Goal: Task Accomplishment & Management: Manage account settings

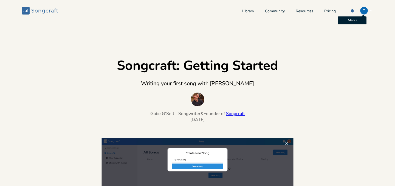
click at [360, 12] on div "T" at bounding box center [363, 11] width 8 height 8
click at [340, 18] on span "Account Settings" at bounding box center [340, 20] width 25 height 4
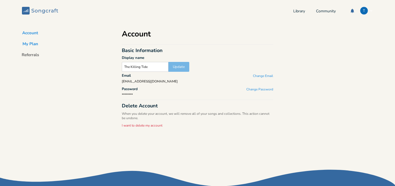
click at [35, 45] on button "My Plan" at bounding box center [30, 45] width 24 height 8
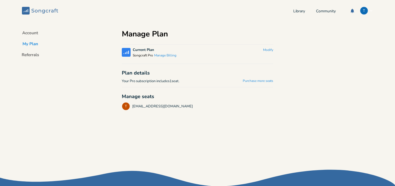
click at [26, 10] on g at bounding box center [40, 11] width 36 height 8
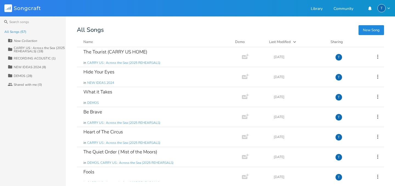
click at [42, 47] on div "CARRY US : Across the Sea (2025 REHEARSALS) (18)" at bounding box center [40, 49] width 52 height 7
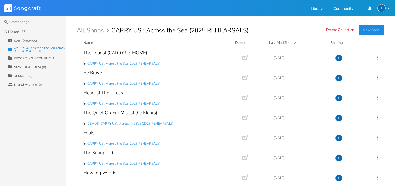
click at [245, 29] on input "CARRY US : Across the Sea (2025 REHEARSALS)" at bounding box center [179, 30] width 136 height 6
drag, startPoint x: 245, startPoint y: 30, endPoint x: 186, endPoint y: 27, distance: 59.2
click at [186, 27] on input "CARRY US : Across the Sea (2025 REHEARSALS)" at bounding box center [179, 30] width 136 height 6
type input "CARRY US : Across the Sea"
click at [377, 117] on icon at bounding box center [377, 117] width 1 height 4
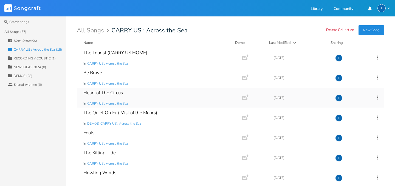
click at [374, 97] on icon at bounding box center [377, 98] width 6 height 6
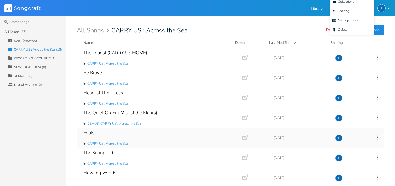
click at [374, 136] on icon at bounding box center [377, 138] width 6 height 6
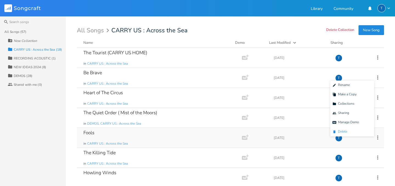
click at [364, 131] on li "[PERSON_NAME]" at bounding box center [352, 131] width 44 height 9
click at [46, 58] on div "RECORDING ACOUSTIC (1)" at bounding box center [35, 58] width 42 height 3
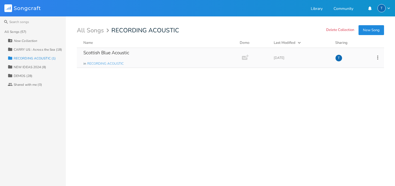
click at [377, 56] on icon at bounding box center [377, 58] width 6 height 6
click at [353, 112] on li "[PERSON_NAME]" at bounding box center [355, 112] width 44 height 9
click at [45, 66] on div "NEW IDEAS 2024 (8)" at bounding box center [30, 66] width 32 height 3
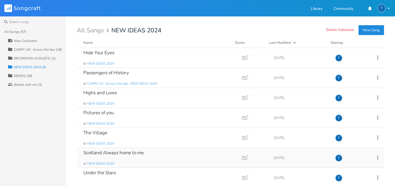
click at [122, 158] on div "Scotland Always home to me in NEW IDEAS 2024" at bounding box center [158, 158] width 150 height 20
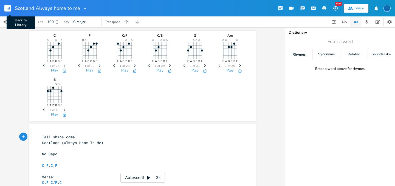
click at [9, 7] on rect "button" at bounding box center [7, 8] width 7 height 7
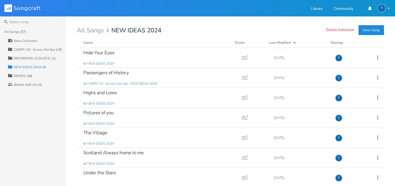
click at [29, 76] on div "DEMOS (28)" at bounding box center [23, 75] width 19 height 3
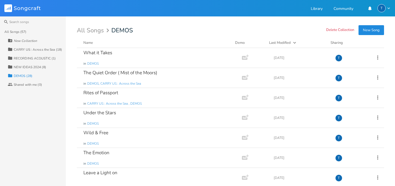
click at [25, 39] on div "New Collection" at bounding box center [25, 40] width 23 height 3
type input "INSTANT NOVELS (F.A.O [PERSON_NAME])"
click at [55, 101] on div "All Songs (57) INSTANT NOVELS (F.A.O [PERSON_NAME]) Collection CARRY US : Acros…" at bounding box center [33, 106] width 66 height 159
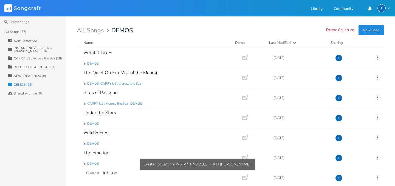
click at [30, 48] on div "INSTANT NOVELS (F.A.O [PERSON_NAME]) (0)" at bounding box center [40, 49] width 52 height 7
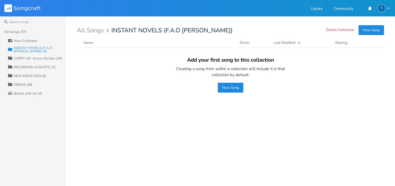
click at [24, 31] on div "All Songs (57)" at bounding box center [15, 31] width 22 height 3
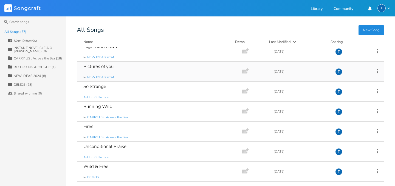
scroll to position [366, 0]
click at [374, 90] on icon at bounding box center [377, 91] width 6 height 6
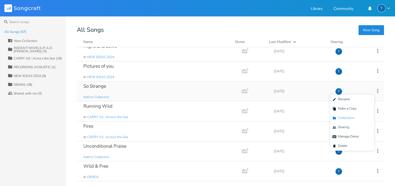
click at [349, 116] on span "Collection Collections" at bounding box center [343, 118] width 22 height 4
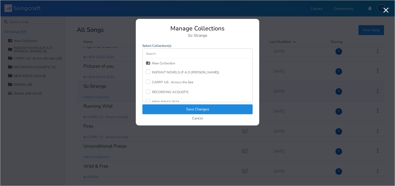
click at [149, 72] on div at bounding box center [148, 72] width 4 height 4
click at [204, 110] on button "Save Changes" at bounding box center [197, 109] width 110 height 10
click at [204, 110] on div "Running Wild in CARRY US : Across the Sea" at bounding box center [158, 111] width 150 height 20
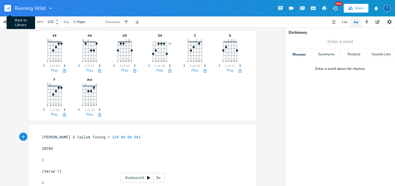
click at [8, 7] on rect "button" at bounding box center [7, 8] width 7 height 7
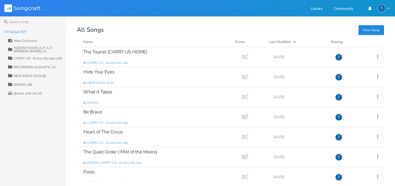
click at [42, 48] on div "INSTANT NOVELS (F.A.O [PERSON_NAME]) (1)" at bounding box center [40, 49] width 52 height 7
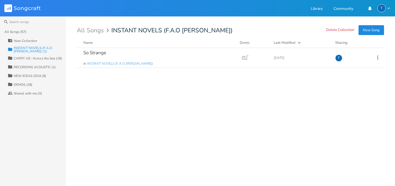
click at [22, 31] on div "All Songs (57)" at bounding box center [15, 31] width 22 height 3
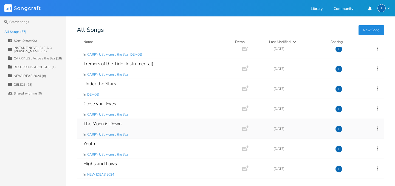
scroll to position [249, 0]
click at [377, 86] on icon at bounding box center [377, 87] width 1 height 4
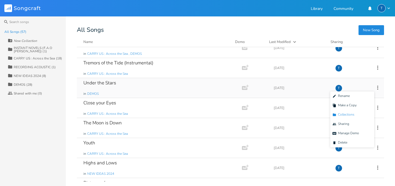
click at [358, 113] on li "Collection Collections" at bounding box center [352, 114] width 44 height 9
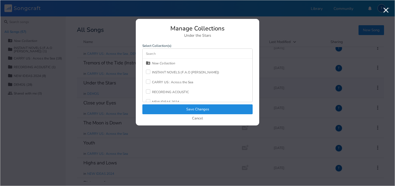
click at [147, 70] on div at bounding box center [148, 72] width 4 height 4
click at [195, 108] on button "Save Changes" at bounding box center [197, 109] width 110 height 10
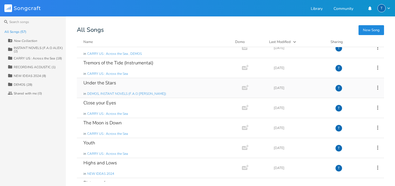
click at [53, 48] on div "INSTANT NOVELS (F.A.O ALEX) (2)" at bounding box center [40, 49] width 52 height 7
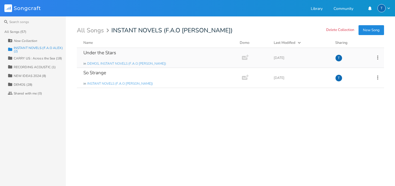
click at [21, 30] on div "All Songs (57)" at bounding box center [15, 31] width 22 height 3
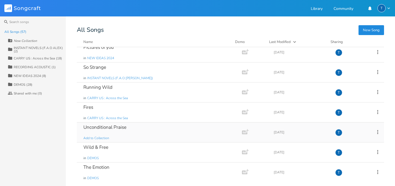
scroll to position [387, 0]
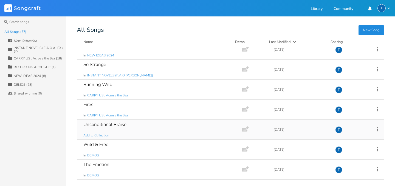
click at [375, 128] on icon at bounding box center [377, 129] width 6 height 6
click at [352, 95] on span "Collection Collections" at bounding box center [343, 96] width 22 height 4
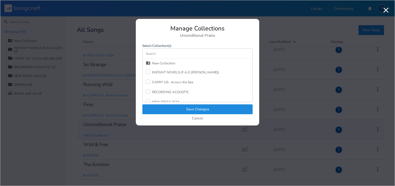
click at [148, 71] on div at bounding box center [148, 72] width 4 height 4
click at [197, 106] on button "Save Changes" at bounding box center [197, 109] width 110 height 10
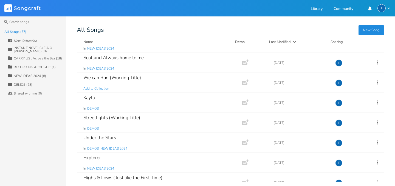
scroll to position [643, 0]
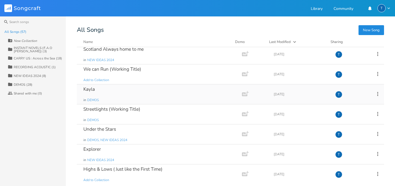
click at [375, 93] on icon at bounding box center [377, 94] width 6 height 6
click at [347, 121] on span "Collection Collections" at bounding box center [343, 121] width 22 height 4
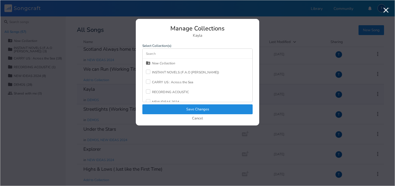
click at [148, 71] on div at bounding box center [148, 72] width 4 height 4
click at [208, 109] on button "Save Changes" at bounding box center [197, 109] width 110 height 10
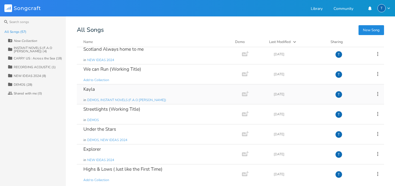
click at [42, 48] on div "INSTANT NOVELS (F.A.O [PERSON_NAME]) (4)" at bounding box center [40, 49] width 52 height 7
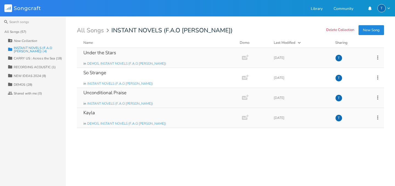
click at [24, 31] on div "All Songs (57)" at bounding box center [15, 31] width 22 height 3
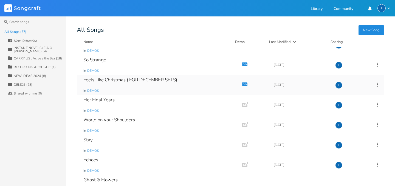
scroll to position [813, 0]
click at [374, 123] on icon at bounding box center [377, 124] width 6 height 6
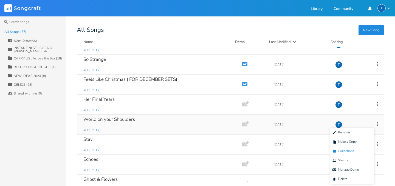
click at [345, 151] on span "Collection Collections" at bounding box center [343, 151] width 22 height 4
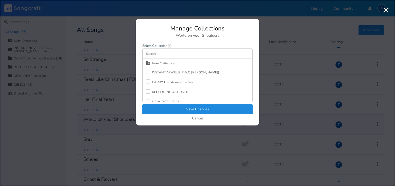
click at [149, 71] on div at bounding box center [148, 72] width 4 height 4
click at [192, 108] on button "Save Changes" at bounding box center [197, 109] width 110 height 10
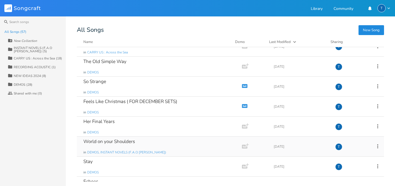
scroll to position [723, 0]
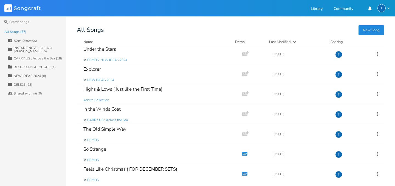
click at [25, 47] on div "INSTANT NOVELS (F.A.O [PERSON_NAME]) (5)" at bounding box center [40, 49] width 52 height 7
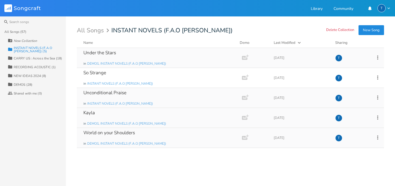
click at [24, 30] on div "All Songs (57)" at bounding box center [15, 31] width 22 height 3
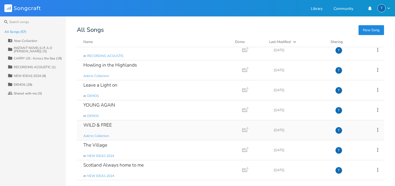
scroll to position [522, 0]
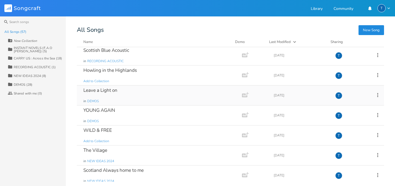
click at [374, 93] on icon at bounding box center [377, 95] width 6 height 6
click at [351, 121] on span "Collection Collections" at bounding box center [343, 122] width 22 height 4
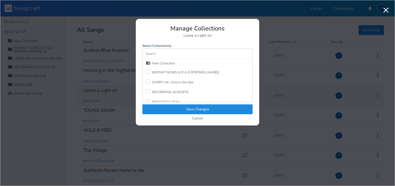
click at [148, 70] on div at bounding box center [148, 72] width 4 height 4
click at [202, 109] on button "Save Changes" at bounding box center [197, 109] width 110 height 10
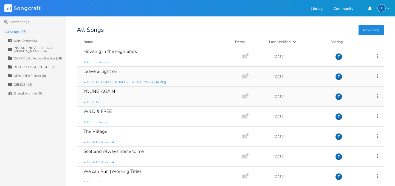
scroll to position [571, 0]
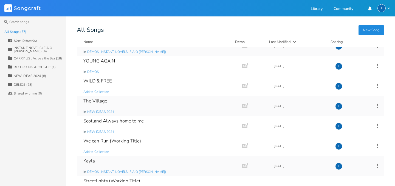
click at [377, 104] on icon at bounding box center [377, 106] width 1 height 4
click at [348, 131] on span "Collection Collections" at bounding box center [343, 133] width 22 height 4
click at [377, 106] on icon at bounding box center [377, 106] width 1 height 4
click at [353, 132] on span "Collection Collections" at bounding box center [343, 133] width 22 height 4
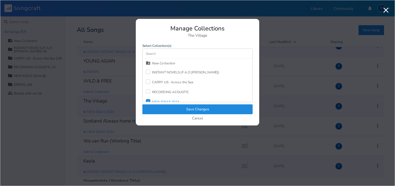
click at [148, 71] on div at bounding box center [148, 72] width 4 height 4
click at [187, 108] on button "Save Changes" at bounding box center [197, 109] width 110 height 10
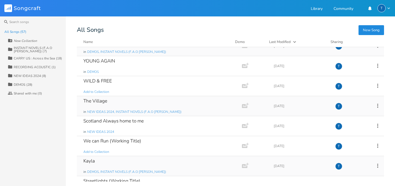
click at [38, 46] on div "INSTANT NOVELS (F.A.O [PERSON_NAME]) (7)" at bounding box center [40, 49] width 52 height 7
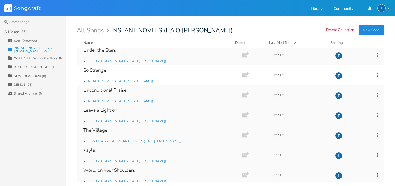
scroll to position [6, 0]
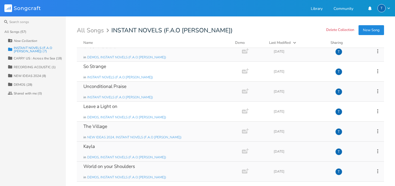
click at [116, 166] on div "World on your Shoulders" at bounding box center [109, 166] width 52 height 5
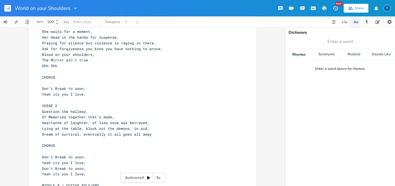
scroll to position [53, 0]
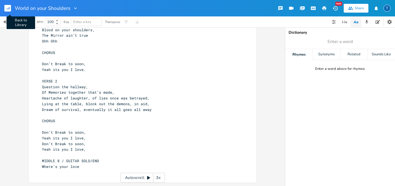
click at [12, 6] on button "Back to Library" at bounding box center [9, 8] width 11 height 13
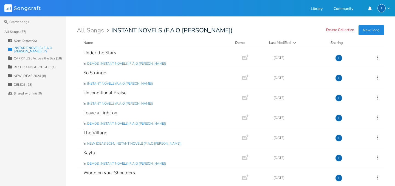
click at [37, 67] on div "RECORDING ACOUSTIC (1)" at bounding box center [35, 66] width 42 height 3
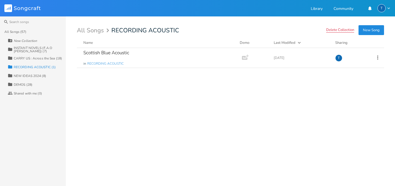
click at [343, 31] on button "Delete Collection" at bounding box center [340, 30] width 28 height 5
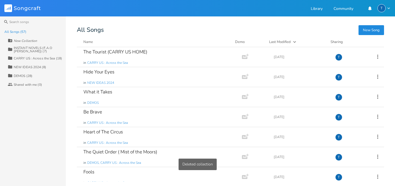
click at [40, 49] on div "INSTANT NOVELS (F.A.O [PERSON_NAME]) (7)" at bounding box center [40, 49] width 52 height 7
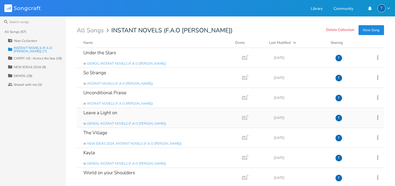
scroll to position [6, 0]
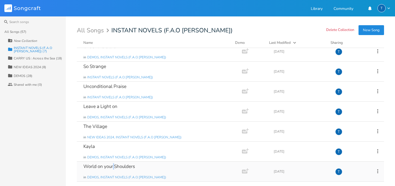
click at [114, 167] on div "World on your Shoulders" at bounding box center [109, 166] width 52 height 5
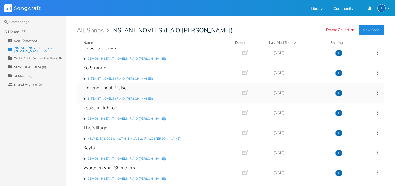
scroll to position [6, 0]
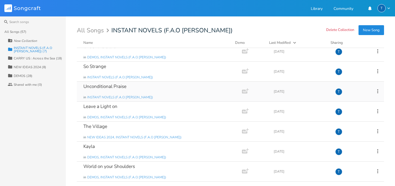
click at [117, 87] on div "Unconditional Praise" at bounding box center [104, 86] width 43 height 5
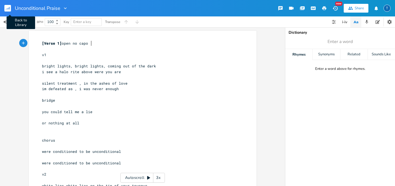
click at [6, 6] on rect "button" at bounding box center [7, 8] width 7 height 7
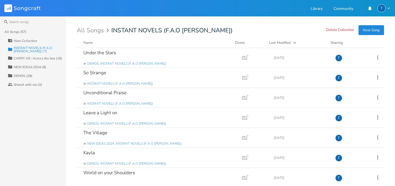
click at [369, 31] on button "New Song" at bounding box center [370, 30] width 25 height 10
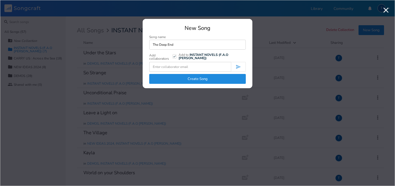
type input "The Deep End"
click at [208, 78] on button "Create Song" at bounding box center [197, 79] width 96 height 10
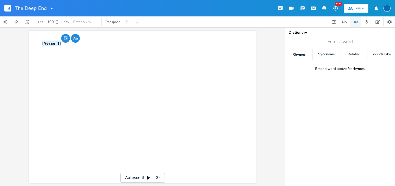
drag, startPoint x: 67, startPoint y: 43, endPoint x: 38, endPoint y: 40, distance: 28.9
click at [38, 40] on div "[Verse 1] x [Verse 1] ​" at bounding box center [142, 107] width 227 height 153
type textarea "Lyrics and Chords to be added"
click at [276, 90] on div "Lyrics and Chords to be added x 8 Lyrics and Chords to be added ​ Autoscroll 3x" at bounding box center [142, 106] width 285 height 159
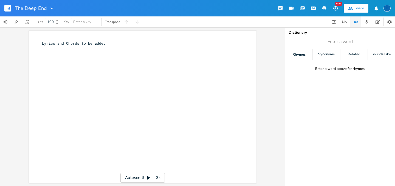
click at [271, 69] on div "Lyrics and Chords to be added x 8 Lyrics and Chords to be added ​ Autoscroll 3x" at bounding box center [142, 106] width 285 height 159
click at [9, 8] on rect "button" at bounding box center [7, 8] width 7 height 7
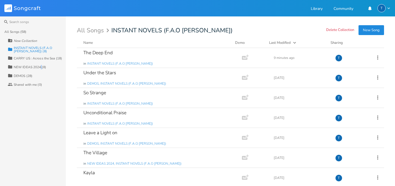
click at [42, 66] on div "NEW IDEAS 2024 (8)" at bounding box center [30, 66] width 32 height 3
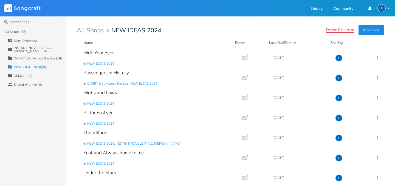
click at [332, 30] on button "Delete Collection" at bounding box center [340, 30] width 28 height 5
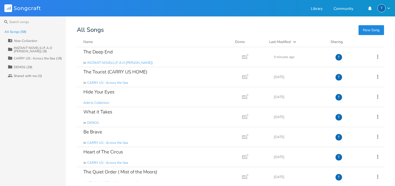
click at [31, 40] on div "New Collection" at bounding box center [25, 40] width 23 height 3
type input "New Songs After 'Carry us Across the Sea'"
click at [50, 115] on div "All Songs (58) New Collection Collection INSTANT NOVELS (F.A.O [PERSON_NAME]) (…" at bounding box center [33, 106] width 66 height 159
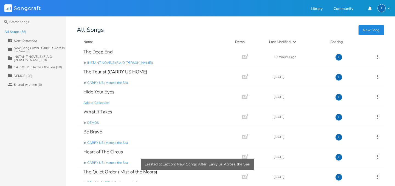
click at [41, 48] on div "New Songs After 'Carry us Across the Sea' (0)" at bounding box center [40, 49] width 52 height 7
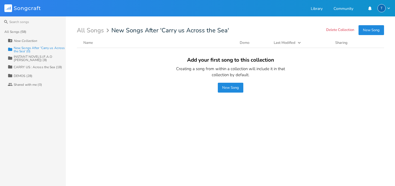
click at [233, 88] on button "New Song" at bounding box center [230, 88] width 25 height 10
click at [21, 31] on div "All Songs (58)" at bounding box center [15, 31] width 22 height 3
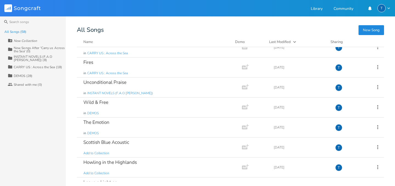
scroll to position [333, 0]
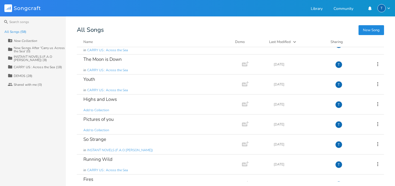
click at [26, 75] on div "DEMOS (28)" at bounding box center [23, 75] width 19 height 3
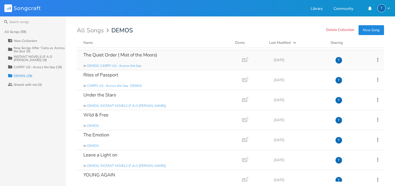
scroll to position [0, 0]
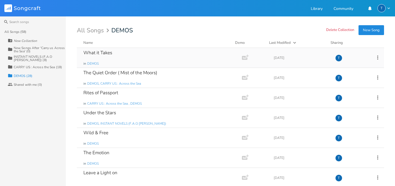
click at [375, 58] on icon at bounding box center [377, 58] width 6 height 6
click at [345, 83] on span "Collection Collections" at bounding box center [343, 85] width 22 height 4
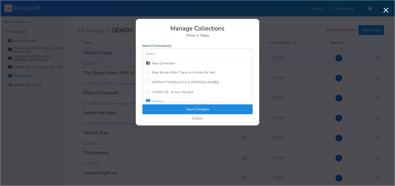
click at [148, 72] on div at bounding box center [148, 72] width 4 height 4
click at [193, 110] on button "Save Changes" at bounding box center [197, 109] width 110 height 10
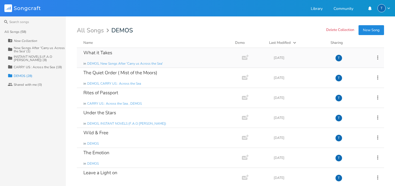
click at [22, 31] on div "All Songs (58)" at bounding box center [15, 31] width 22 height 3
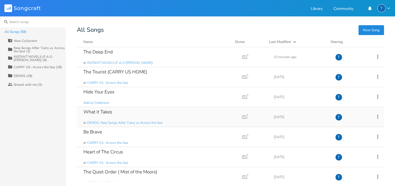
click at [25, 23] on input at bounding box center [33, 21] width 66 height 11
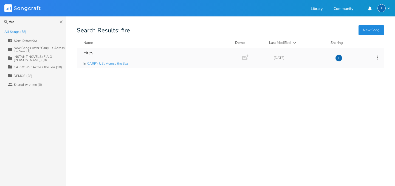
click at [378, 57] on icon at bounding box center [377, 58] width 6 height 6
click at [351, 83] on span "Collection Collections" at bounding box center [346, 85] width 22 height 4
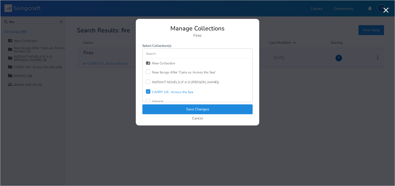
click at [148, 70] on div at bounding box center [148, 72] width 4 height 4
click at [200, 110] on button "Save Changes" at bounding box center [197, 109] width 110 height 10
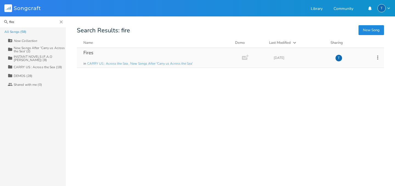
click at [32, 23] on input "fire" at bounding box center [33, 21] width 66 height 11
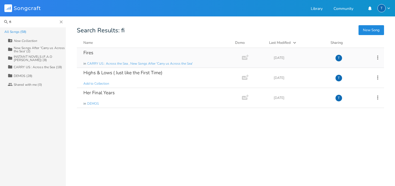
type input "f"
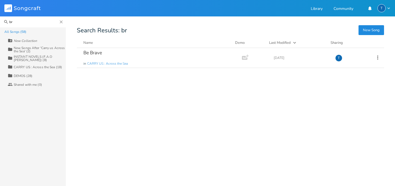
type input "b"
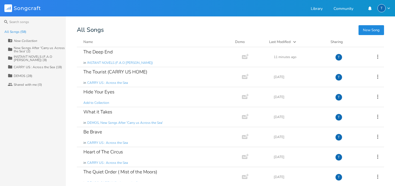
click at [39, 67] on div "CARRY US : Across the Sea (18)" at bounding box center [38, 66] width 48 height 3
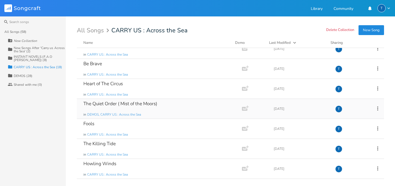
scroll to position [16, 0]
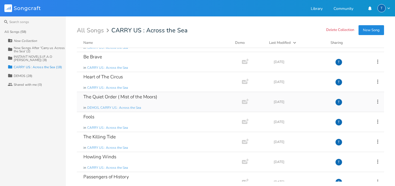
click at [377, 101] on icon at bounding box center [377, 101] width 1 height 4
click at [344, 145] on span "Demo Manage Demo" at bounding box center [345, 147] width 27 height 4
drag, startPoint x: 193, startPoint y: 103, endPoint x: 188, endPoint y: 100, distance: 5.5
click at [188, 100] on div "The Quiet Order ( Mist of the Moors) in DEMOS, CARRY US : Across the Sea" at bounding box center [158, 102] width 150 height 20
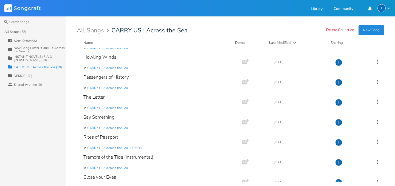
scroll to position [226, 0]
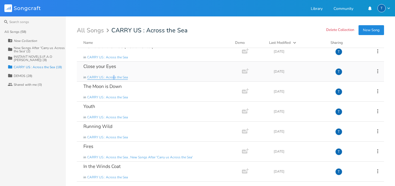
click at [113, 76] on span "CARRY US : Across the Sea" at bounding box center [107, 77] width 41 height 5
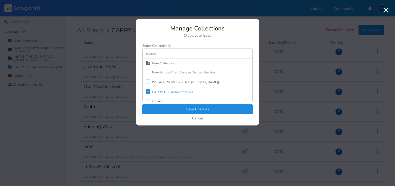
scroll to position [5, 0]
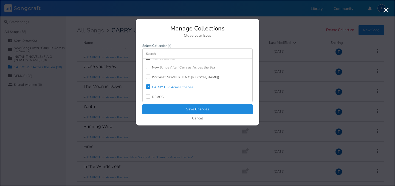
click at [150, 87] on div "Check" at bounding box center [148, 86] width 4 height 4
click at [175, 109] on button "Save Changes" at bounding box center [197, 109] width 110 height 10
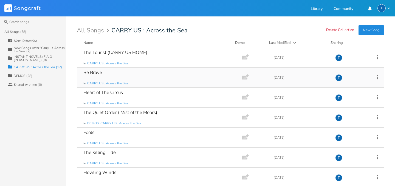
scroll to position [0, 0]
click at [128, 122] on span "DEMOS, CARRY US : Across the Sea" at bounding box center [114, 123] width 54 height 5
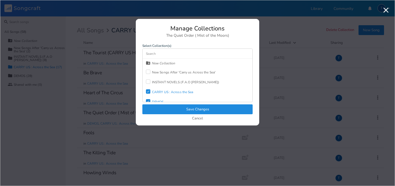
click at [150, 92] on div "Check" at bounding box center [148, 91] width 4 height 4
click at [195, 110] on button "Save Changes" at bounding box center [197, 109] width 110 height 10
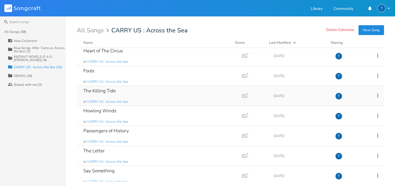
scroll to position [44, 0]
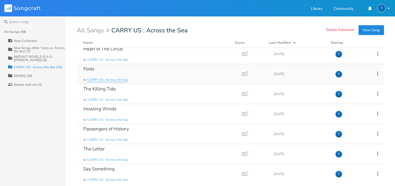
click at [110, 78] on span "CARRY US : Across the Sea" at bounding box center [107, 80] width 41 height 5
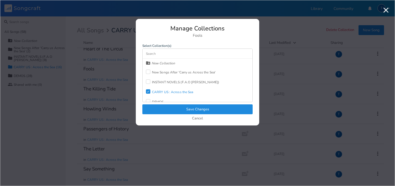
click at [149, 91] on icon at bounding box center [148, 92] width 2 height 2
click at [180, 107] on button "Save Changes" at bounding box center [197, 109] width 110 height 10
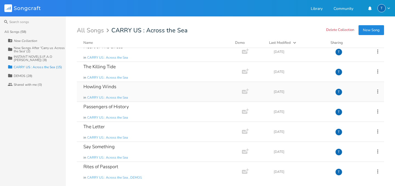
scroll to position [96, 0]
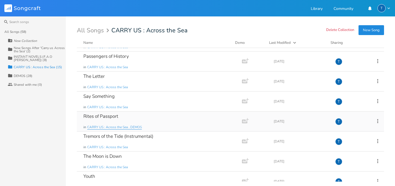
click at [124, 126] on span "CARRY US : Across the Sea , DEMOS" at bounding box center [114, 127] width 55 height 5
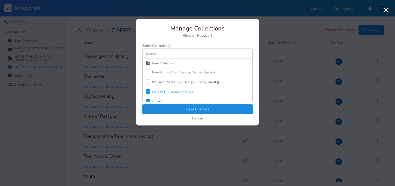
click at [149, 91] on icon "Check" at bounding box center [147, 91] width 3 height 3
click at [164, 110] on button "Save Changes" at bounding box center [197, 109] width 110 height 10
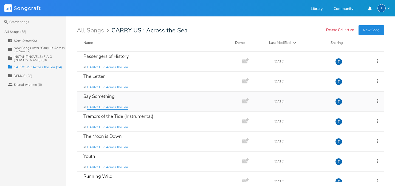
click at [121, 106] on span "CARRY US : Across the Sea" at bounding box center [107, 107] width 41 height 5
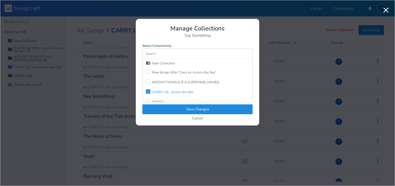
click at [146, 94] on label "Check" at bounding box center [149, 91] width 6 height 5
click at [162, 108] on button "Save Changes" at bounding box center [197, 109] width 110 height 10
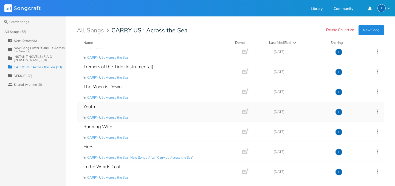
scroll to position [126, 0]
click at [115, 118] on span "CARRY US : Across the Sea" at bounding box center [107, 117] width 41 height 5
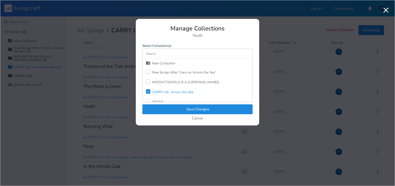
click at [148, 92] on icon "Check" at bounding box center [147, 91] width 3 height 3
click at [195, 107] on button "Save Changes" at bounding box center [197, 109] width 110 height 10
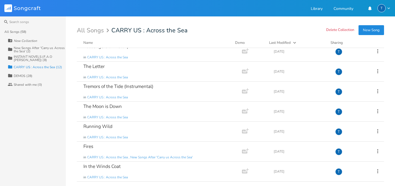
scroll to position [106, 0]
click at [116, 157] on span "CARRY US : Across the Sea , New Songs After 'Carry us Across the Sea'" at bounding box center [139, 157] width 105 height 5
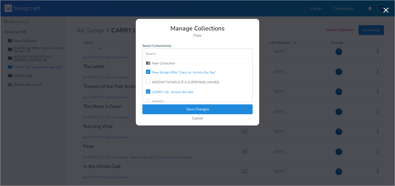
click at [149, 91] on icon "Check" at bounding box center [147, 91] width 3 height 3
click at [179, 109] on button "Save Changes" at bounding box center [197, 109] width 110 height 10
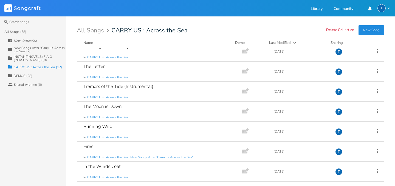
scroll to position [86, 0]
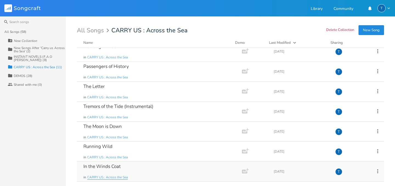
click at [119, 176] on span "CARRY US : Across the Sea" at bounding box center [107, 177] width 41 height 5
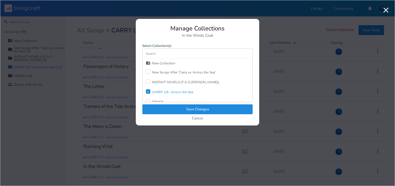
click at [149, 90] on icon "Check" at bounding box center [147, 91] width 3 height 3
click at [178, 109] on button "Save Changes" at bounding box center [197, 109] width 110 height 10
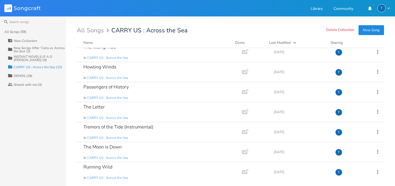
scroll to position [66, 0]
click at [139, 134] on div "Tremors of the Tide (Instrumental) in CARRY US : Across the Sea" at bounding box center [158, 132] width 150 height 20
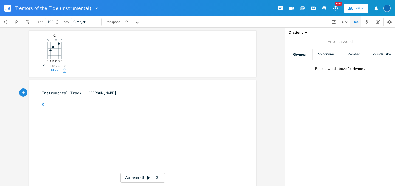
click at [10, 7] on rect "button" at bounding box center [7, 8] width 7 height 7
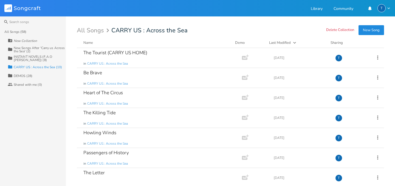
click at [55, 49] on div "New Songs After 'Carry us Across the Sea' (2)" at bounding box center [40, 49] width 52 height 7
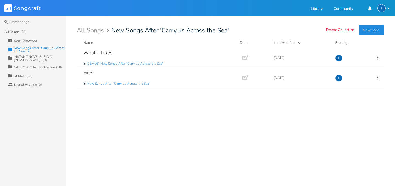
click at [372, 30] on button "New Song" at bounding box center [370, 30] width 25 height 10
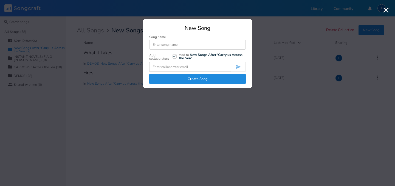
click at [169, 45] on input at bounding box center [197, 45] width 96 height 10
type input "Broken Spells"
click at [182, 80] on button "Create Song" at bounding box center [197, 79] width 96 height 10
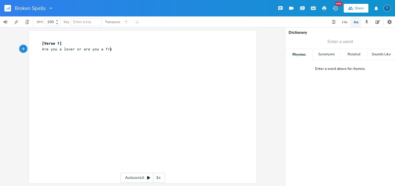
type textarea "Are you a lover or are you a frei"
type textarea "iend"
click at [7, 8] on rect "button" at bounding box center [7, 8] width 7 height 7
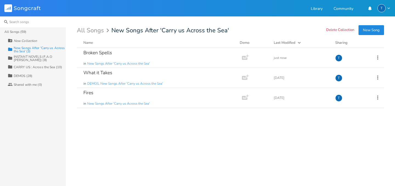
click at [24, 23] on input at bounding box center [33, 21] width 66 height 11
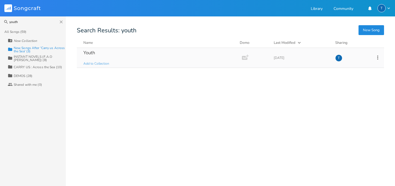
click at [376, 57] on icon at bounding box center [377, 58] width 6 height 6
click at [357, 86] on li "Collection Collections" at bounding box center [355, 84] width 44 height 9
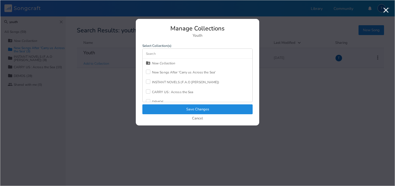
scroll to position [5, 0]
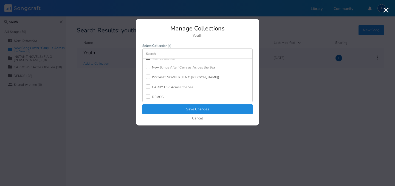
click at [150, 67] on label at bounding box center [149, 67] width 6 height 5
click at [187, 110] on button "Save Changes" at bounding box center [197, 109] width 110 height 10
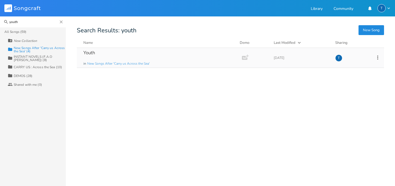
click at [30, 22] on input "youth" at bounding box center [33, 21] width 66 height 11
drag, startPoint x: 29, startPoint y: 22, endPoint x: 11, endPoint y: 17, distance: 19.3
click at [13, 19] on input "youth" at bounding box center [33, 21] width 66 height 11
type input "in the winds"
click at [377, 55] on icon at bounding box center [377, 58] width 6 height 6
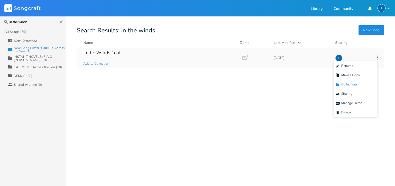
click at [353, 83] on span "Collection Collections" at bounding box center [346, 85] width 22 height 4
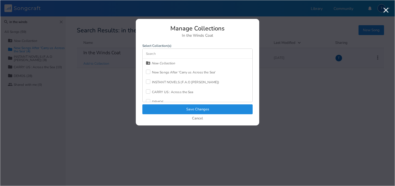
click at [149, 73] on div at bounding box center [148, 72] width 4 height 4
click at [218, 110] on button "Save Changes" at bounding box center [197, 109] width 110 height 10
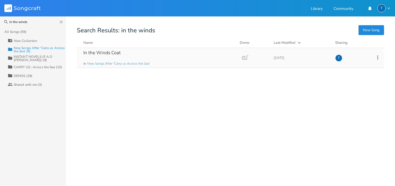
click at [30, 48] on div "New Songs After 'Carry us Across the Sea' (5)" at bounding box center [40, 49] width 52 height 7
click at [29, 50] on div "New Songs After 'Carry us Across the Sea' (5)" at bounding box center [40, 49] width 52 height 7
click at [61, 21] on icon "Close" at bounding box center [61, 21] width 5 height 5
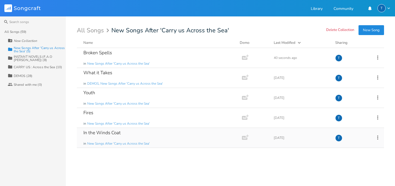
click at [28, 57] on div "INSTANT NOVELS (F.A.O [PERSON_NAME]) (8)" at bounding box center [40, 58] width 52 height 7
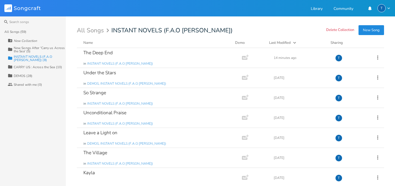
click at [30, 48] on div "New Songs After 'Carry us Across the Sea' (5)" at bounding box center [40, 49] width 52 height 7
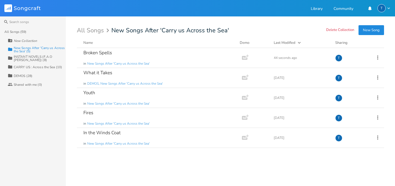
click at [27, 68] on div "CARRY US : Across the Sea (10)" at bounding box center [38, 66] width 48 height 3
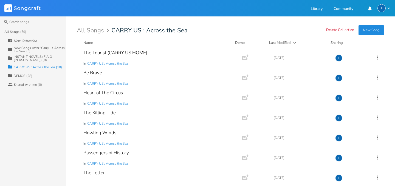
click at [27, 75] on div "DEMOS (28)" at bounding box center [23, 75] width 19 height 3
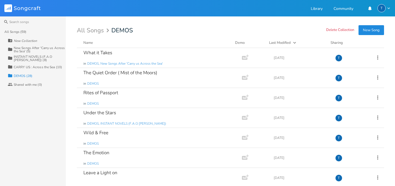
click at [40, 47] on div "New Songs After 'Carry us Across the Sea' (5)" at bounding box center [40, 49] width 52 height 7
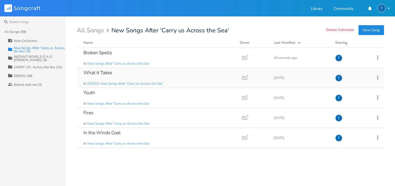
click at [109, 72] on div "What it Takes" at bounding box center [97, 72] width 29 height 5
